Goal: Entertainment & Leisure: Consume media (video, audio)

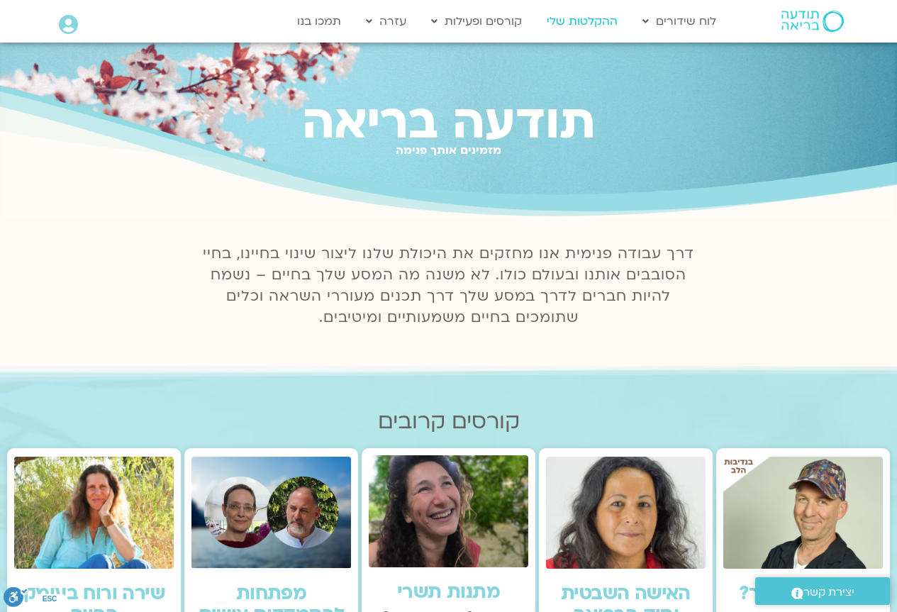
click at [586, 23] on link "ההקלטות שלי" at bounding box center [582, 21] width 85 height 27
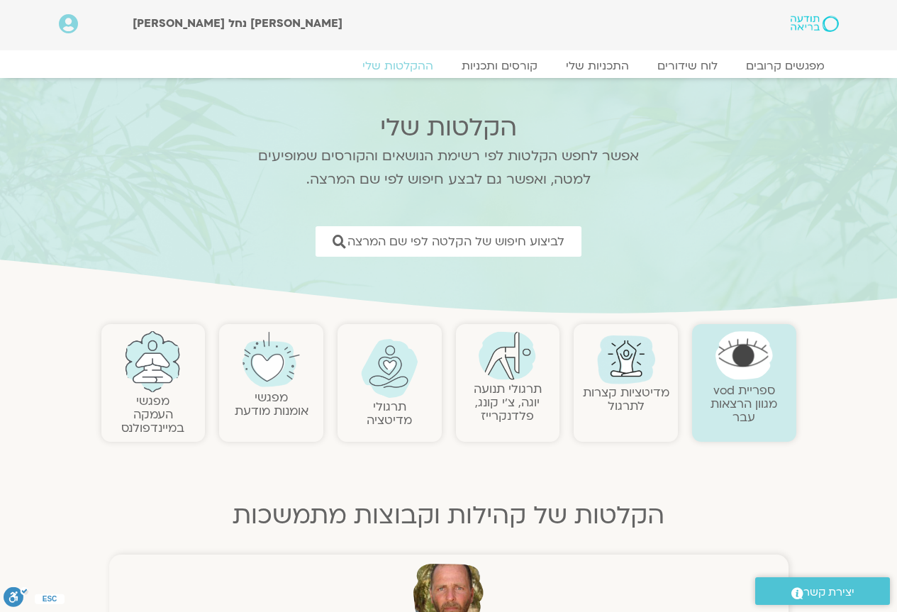
click at [516, 382] on link "תרגולי תנועה יוגה, צ׳י קונג, פלדנקרייז" at bounding box center [508, 402] width 68 height 43
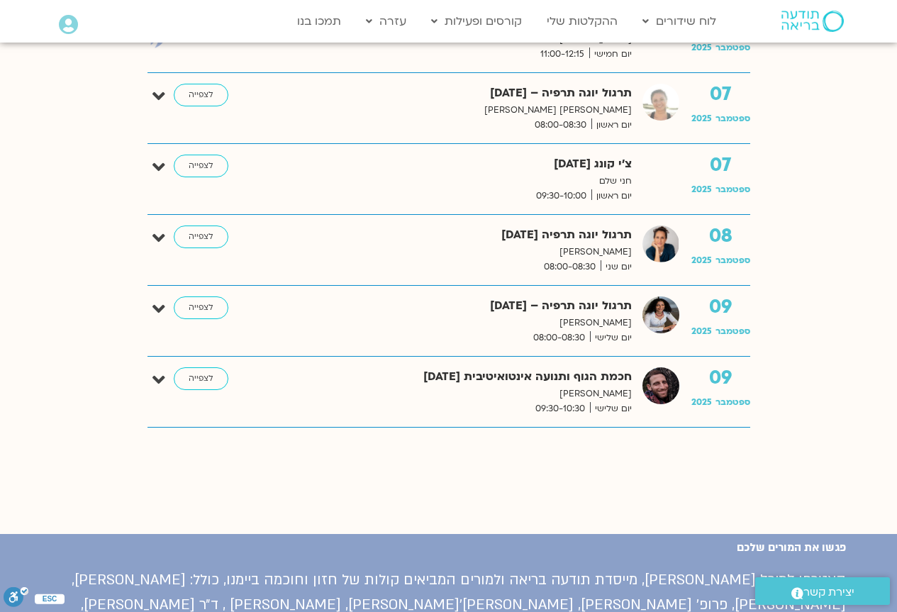
scroll to position [780, 0]
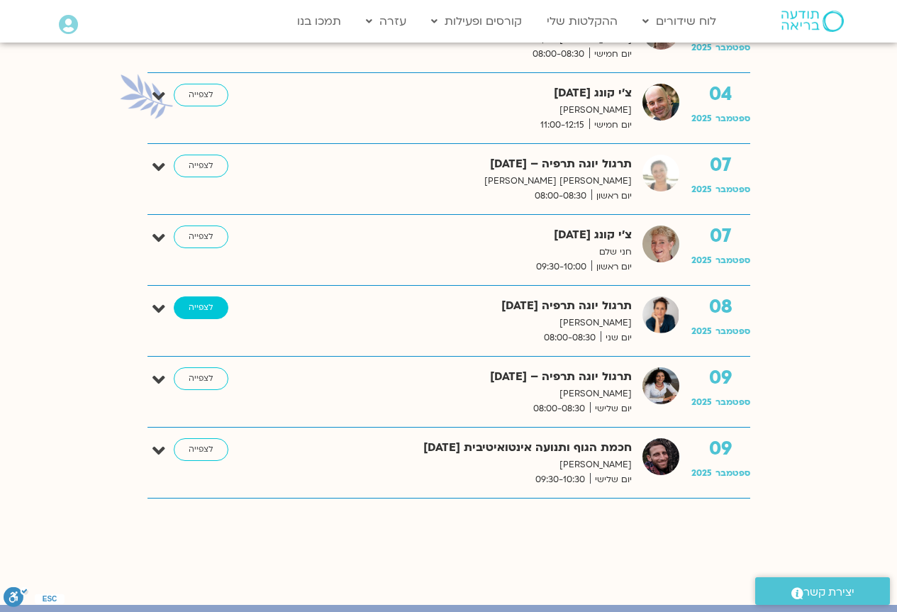
click at [200, 302] on link "לצפייה" at bounding box center [201, 307] width 55 height 23
